Goal: Task Accomplishment & Management: Complete application form

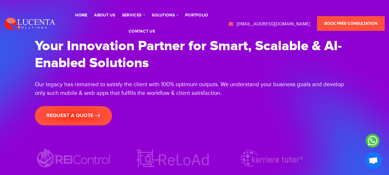
click at [143, 28] on li "contact us" at bounding box center [142, 31] width 32 height 16
click at [144, 30] on link "contact us" at bounding box center [142, 31] width 26 height 4
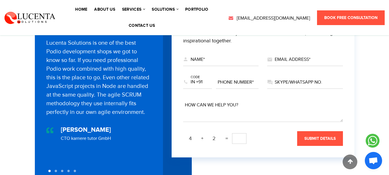
scroll to position [259, 0]
click at [235, 59] on input "text" at bounding box center [221, 59] width 76 height 13
type input "Jorge Lanzas"
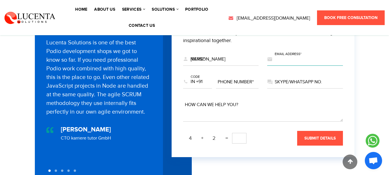
click at [300, 59] on input "text" at bounding box center [305, 59] width 76 height 13
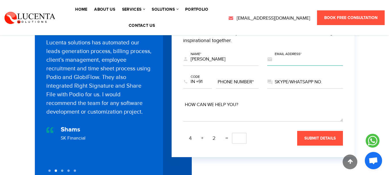
type input "jorge@hirenearshorenow.com"
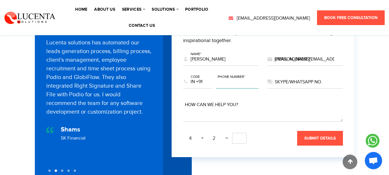
click at [234, 79] on input "text" at bounding box center [237, 82] width 43 height 13
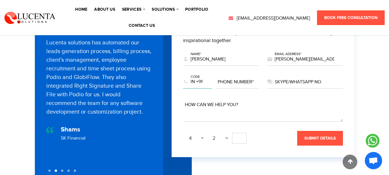
click at [188, 79] on select "US +1 EG +20 MA +212 DZ +213 TN +216 LY +218 GM +220 SN +221 MR +222 ML +223 GN…" at bounding box center [197, 82] width 29 height 13
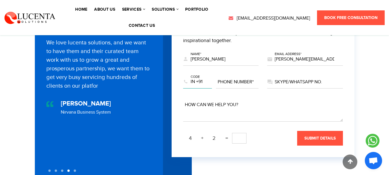
select select "+1"
click at [183, 76] on select "US +1 EG +20 MA +212 DZ +213 TN +216 LY +218 GM +220 SN +221 MR +222 ML +223 GN…" at bounding box center [197, 82] width 29 height 13
click at [245, 81] on input "text" at bounding box center [237, 82] width 43 height 13
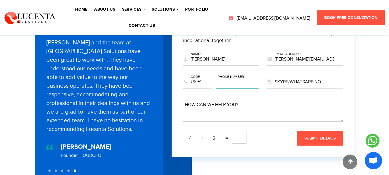
type input "7867551868"
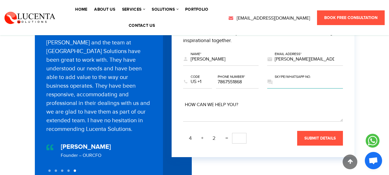
click at [276, 79] on input "text" at bounding box center [305, 82] width 76 height 13
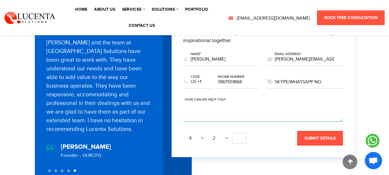
click at [245, 105] on textarea at bounding box center [263, 109] width 160 height 23
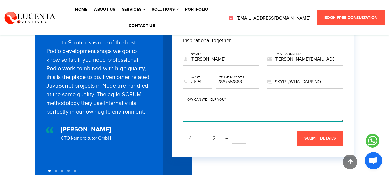
click at [228, 105] on textarea at bounding box center [263, 109] width 160 height 23
paste textarea "Subject: Done-for-you outreach to U.S. tech companies This Proposal Is For: Own…"
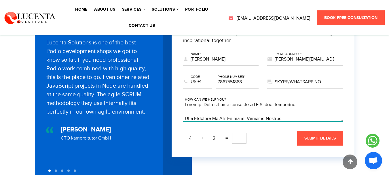
scroll to position [193, 0]
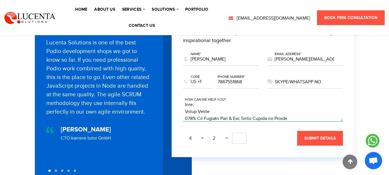
type textarea "Subject: Done-for-you outreach to U.S. tech companies This Proposal Is For: Own…"
click at [237, 133] on input "text" at bounding box center [239, 138] width 14 height 11
type input "6"
click at [313, 135] on span "submit details" at bounding box center [319, 137] width 31 height 5
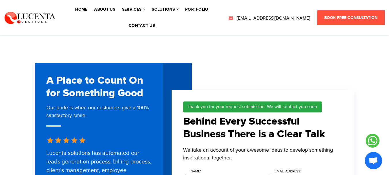
scroll to position [136, 0]
